Goal: Find specific page/section: Find specific page/section

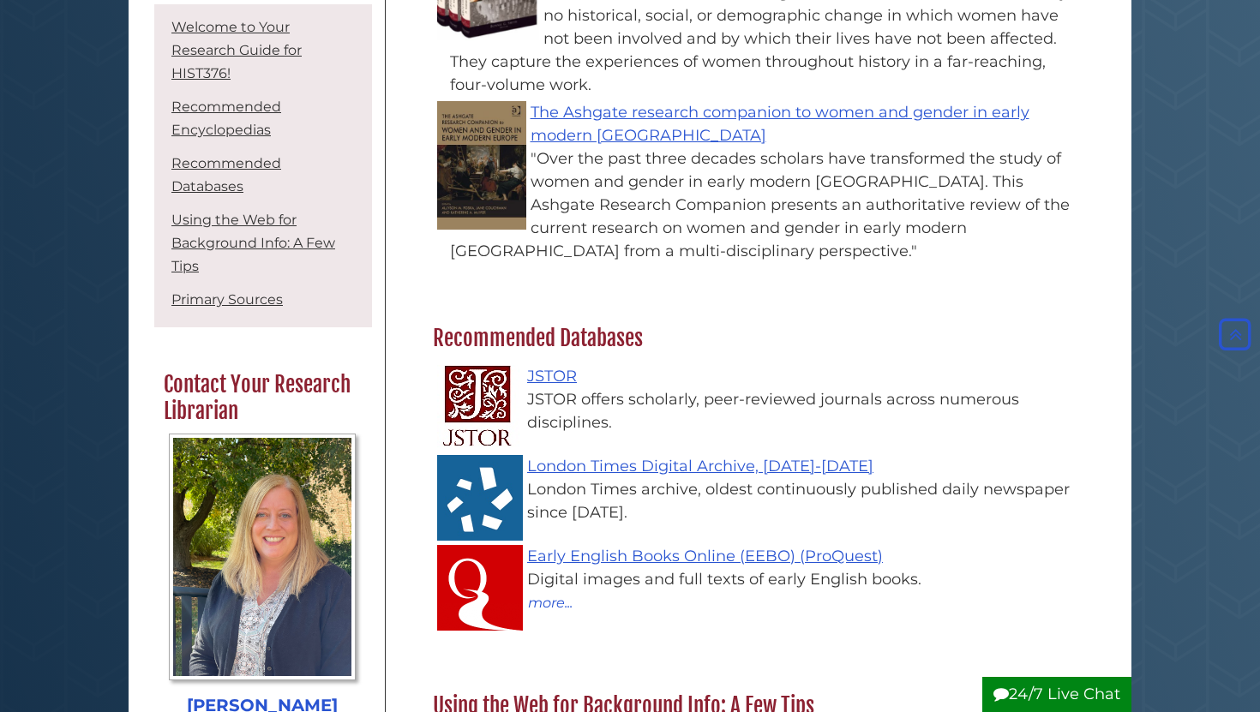
scroll to position [1112, 0]
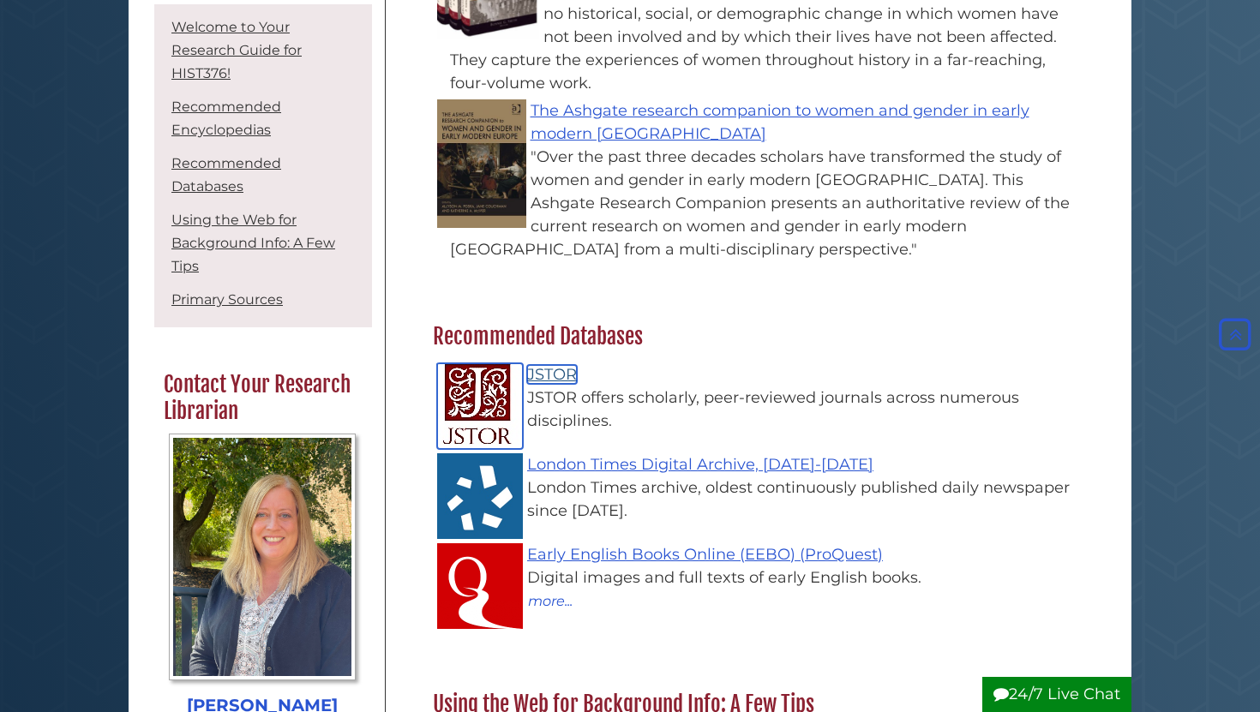
click at [553, 373] on link "JSTOR" at bounding box center [552, 374] width 50 height 19
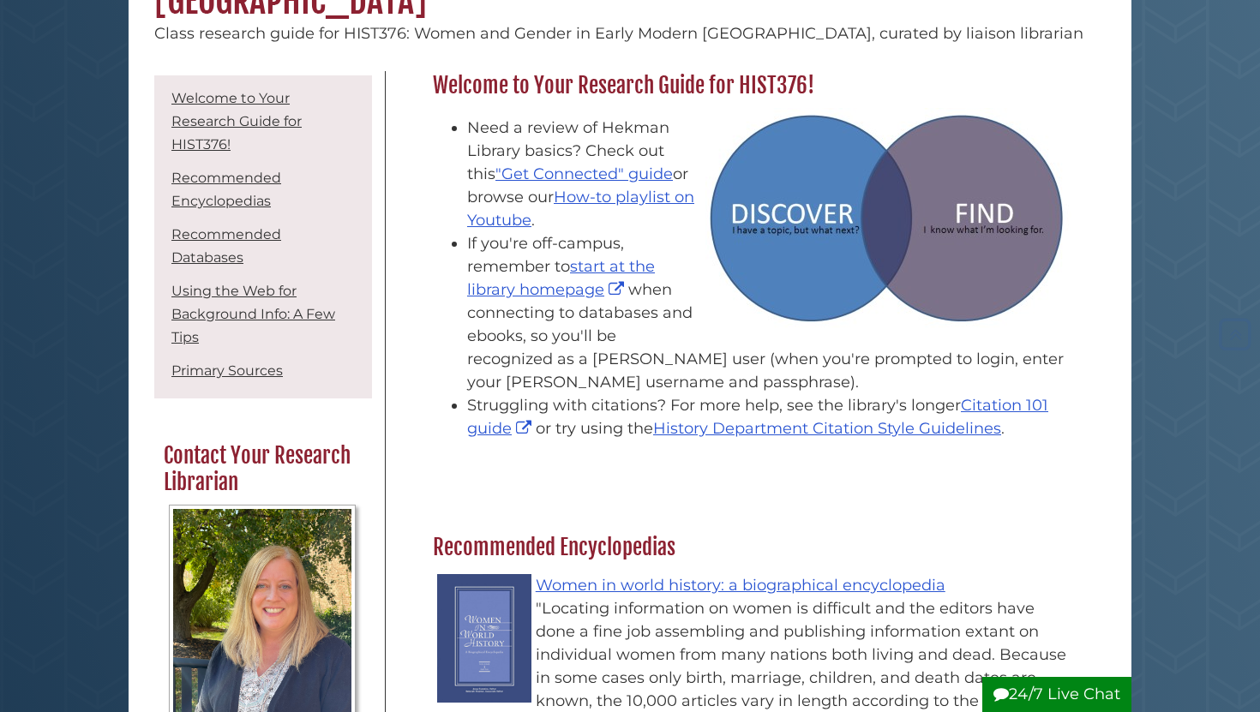
scroll to position [234, 0]
